Goal: Share content: Share content

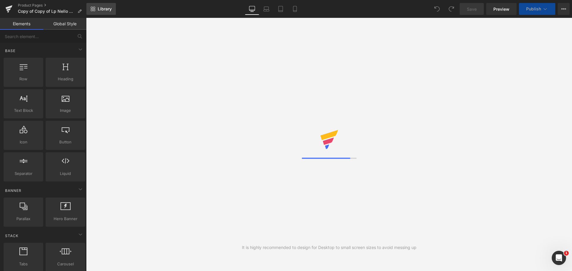
click at [99, 11] on link "Library" at bounding box center [100, 9] width 29 height 12
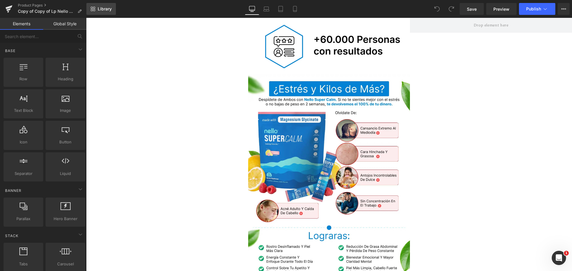
click at [101, 6] on span "Library" at bounding box center [105, 8] width 14 height 5
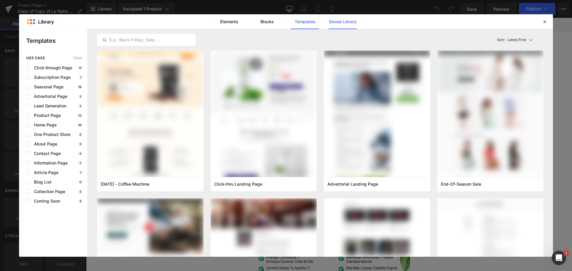
click at [339, 23] on link "Saved Library" at bounding box center [343, 21] width 28 height 15
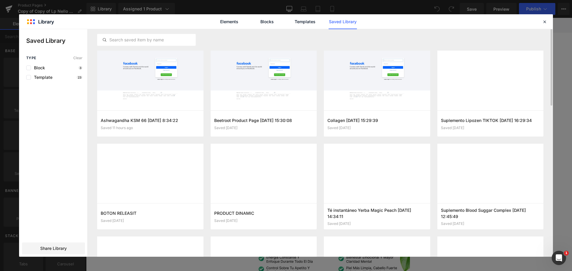
click at [438, 32] on div at bounding box center [320, 39] width 446 height 21
click at [197, 125] on icon "button" at bounding box center [195, 123] width 5 height 5
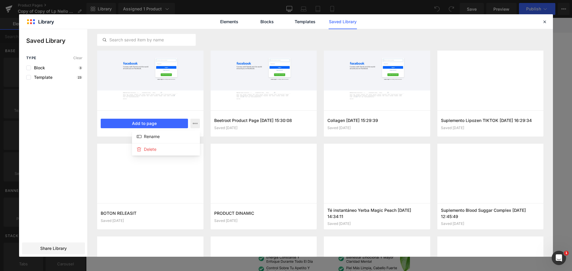
click at [165, 100] on div at bounding box center [286, 143] width 534 height 228
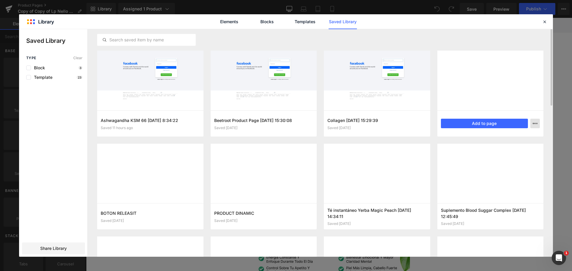
click at [535, 122] on icon "button" at bounding box center [535, 123] width 5 height 5
drag, startPoint x: 472, startPoint y: 38, endPoint x: 469, endPoint y: 37, distance: 3.5
click at [472, 38] on div at bounding box center [286, 143] width 534 height 228
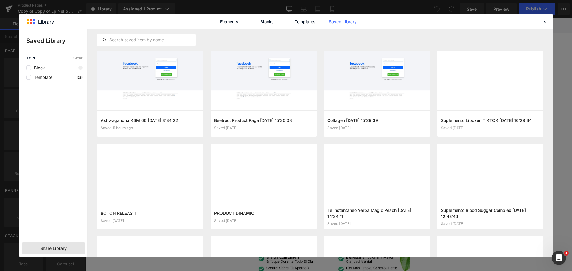
click at [50, 247] on span "Share Library" at bounding box center [53, 249] width 27 height 6
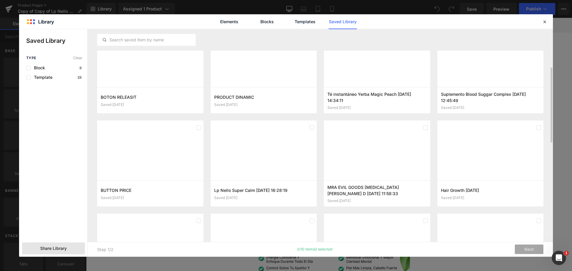
scroll to position [117, 0]
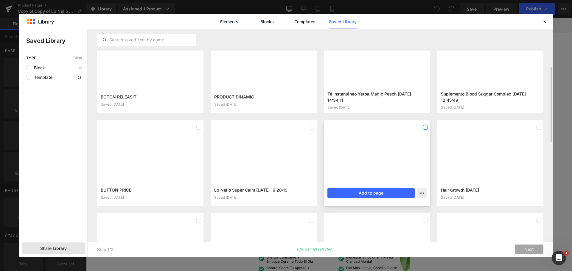
click at [427, 127] on label at bounding box center [425, 127] width 5 height 5
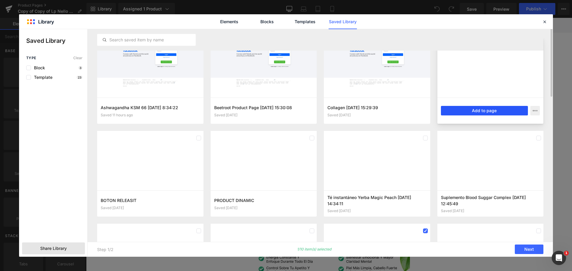
scroll to position [0, 0]
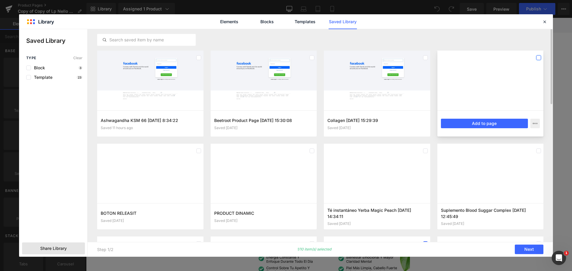
click at [540, 56] on label at bounding box center [538, 57] width 5 height 5
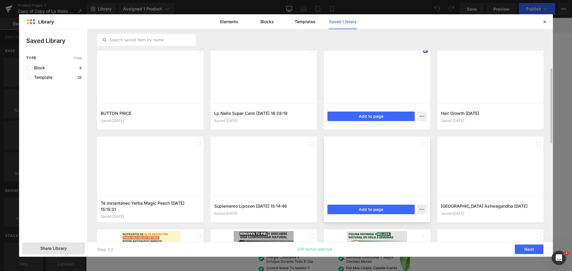
scroll to position [164, 0]
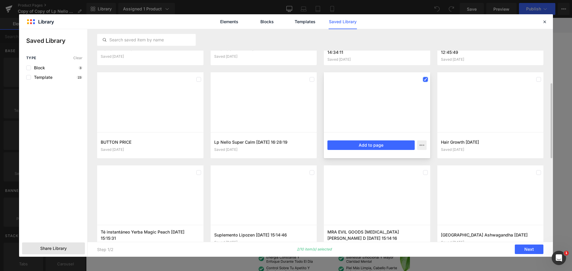
click at [428, 79] on label at bounding box center [425, 79] width 5 height 5
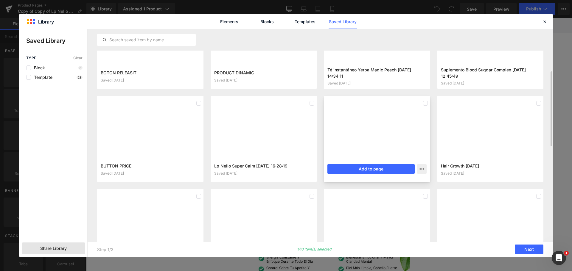
scroll to position [136, 0]
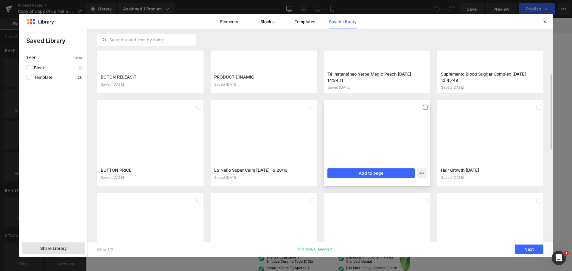
click at [426, 106] on label at bounding box center [425, 107] width 5 height 5
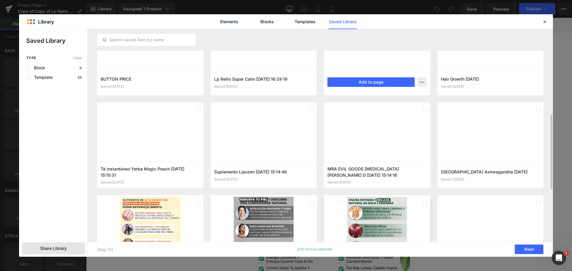
scroll to position [240, 0]
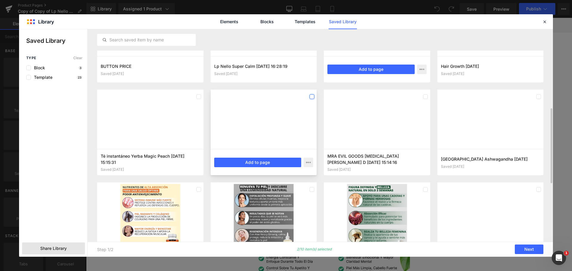
click at [312, 96] on label at bounding box center [312, 96] width 5 height 5
click at [427, 95] on label at bounding box center [425, 96] width 5 height 5
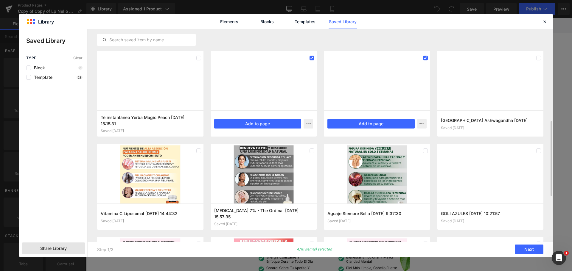
scroll to position [280, 0]
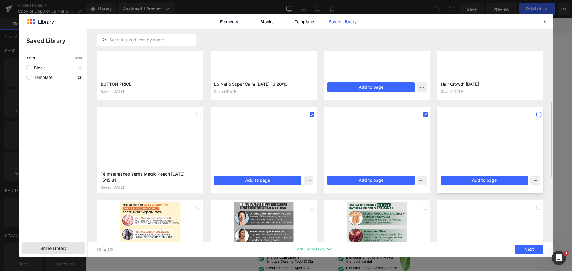
click at [539, 114] on label at bounding box center [538, 114] width 5 height 5
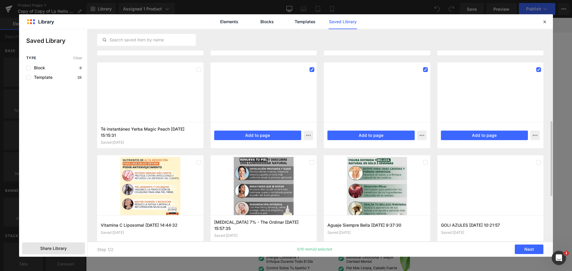
scroll to position [267, 0]
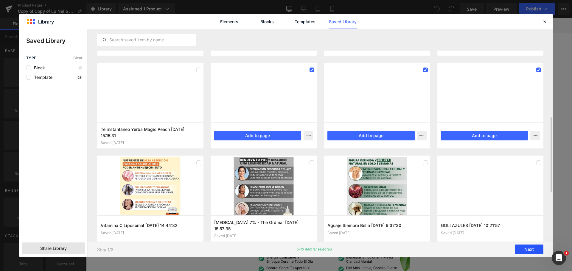
click at [529, 252] on button "Next" at bounding box center [529, 250] width 29 height 10
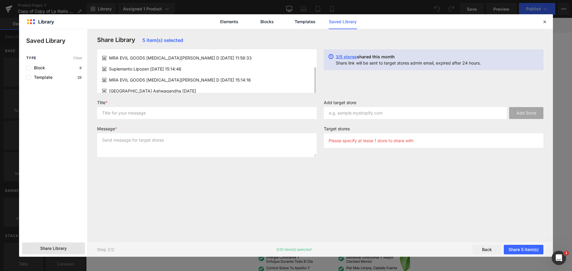
scroll to position [16, 0]
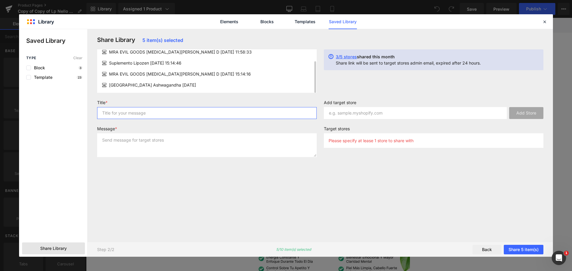
click at [142, 115] on input "text" at bounding box center [207, 113] width 220 height 12
type input "COL"
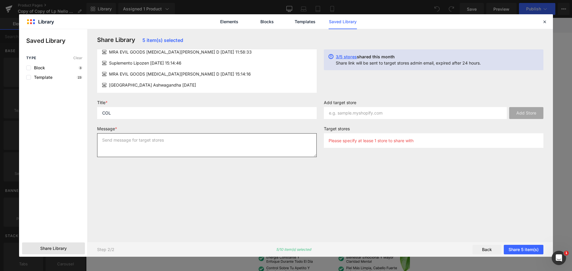
drag, startPoint x: 200, startPoint y: 145, endPoint x: 195, endPoint y: 147, distance: 5.1
click at [200, 145] on textarea at bounding box center [207, 145] width 220 height 24
type textarea "GTM"
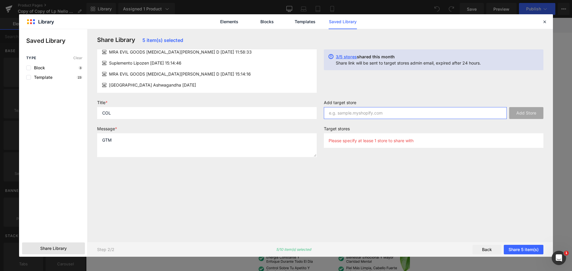
click at [352, 117] on input "text" at bounding box center [415, 113] width 183 height 12
paste input "[DOMAIN_NAME]"
type input "[DOMAIN_NAME]"
click at [518, 115] on button "Add Store" at bounding box center [526, 113] width 34 height 12
click at [523, 250] on button "Share 5 item(s)" at bounding box center [524, 250] width 40 height 10
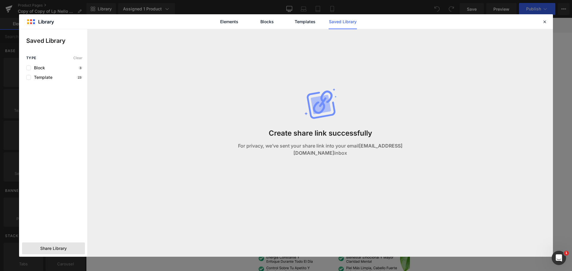
drag, startPoint x: 217, startPoint y: 146, endPoint x: 420, endPoint y: 157, distance: 203.8
click at [420, 157] on div "Create share link successfully For privacy, we’ve sent your share link into you…" at bounding box center [320, 128] width 222 height 199
click at [426, 155] on div "Create share link successfully For privacy, we’ve sent your share link into you…" at bounding box center [320, 128] width 222 height 199
click at [370, 157] on div "Create share link successfully For privacy, we’ve sent your share link into you…" at bounding box center [320, 128] width 222 height 199
drag, startPoint x: 544, startPoint y: 21, endPoint x: 525, endPoint y: 0, distance: 28.5
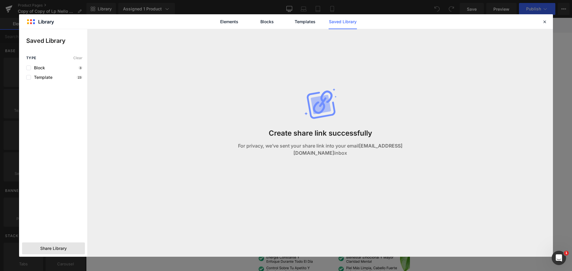
click at [543, 20] on icon at bounding box center [544, 21] width 5 height 5
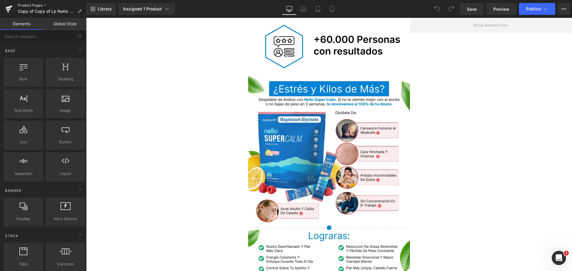
click at [27, 6] on link "Product Pages" at bounding box center [52, 5] width 69 height 5
